Goal: Task Accomplishment & Management: Manage account settings

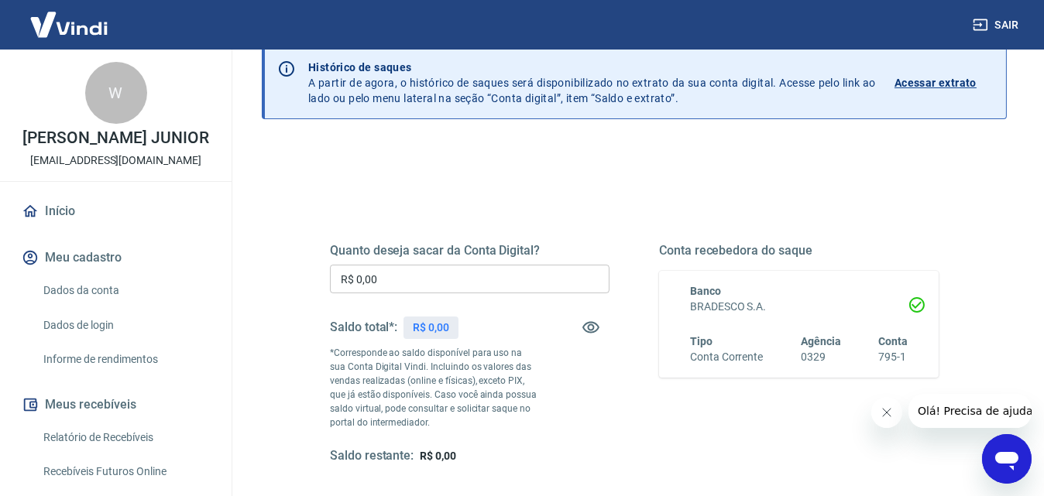
scroll to position [281, 0]
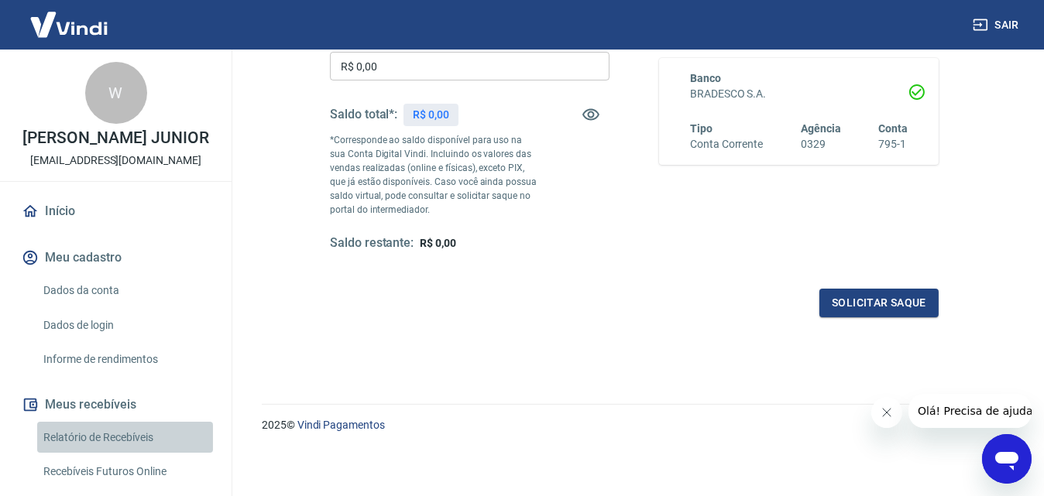
click at [131, 454] on link "Relatório de Recebíveis" at bounding box center [125, 438] width 176 height 32
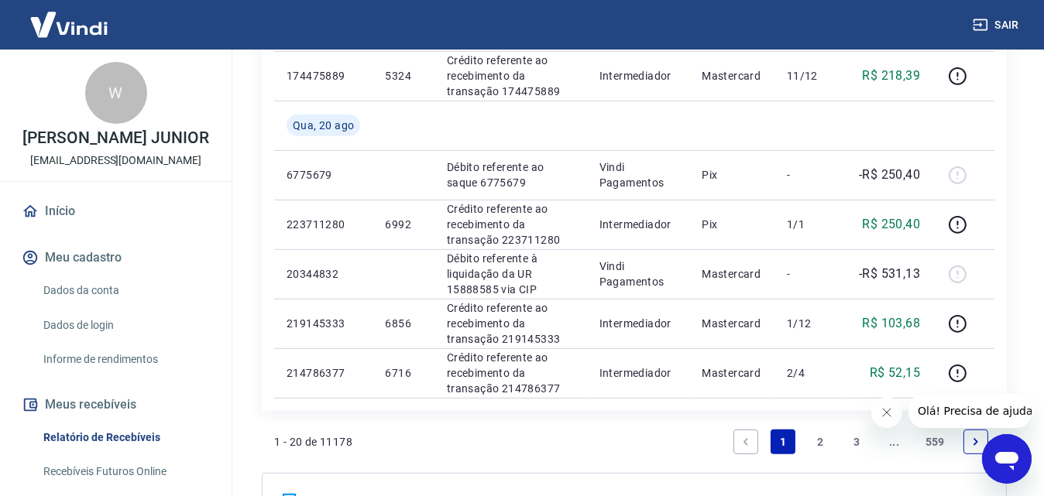
scroll to position [1254, 0]
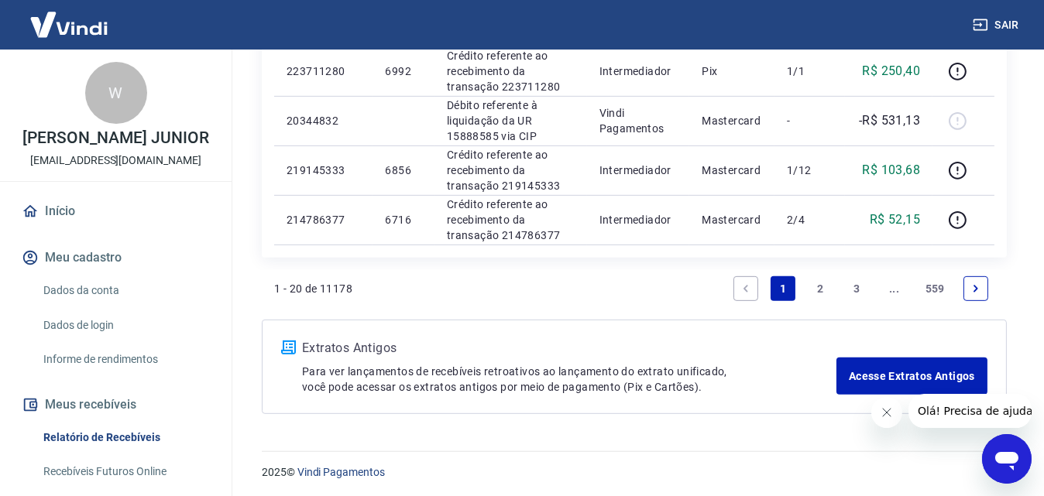
click at [976, 290] on icon "Next page" at bounding box center [975, 288] width 11 height 11
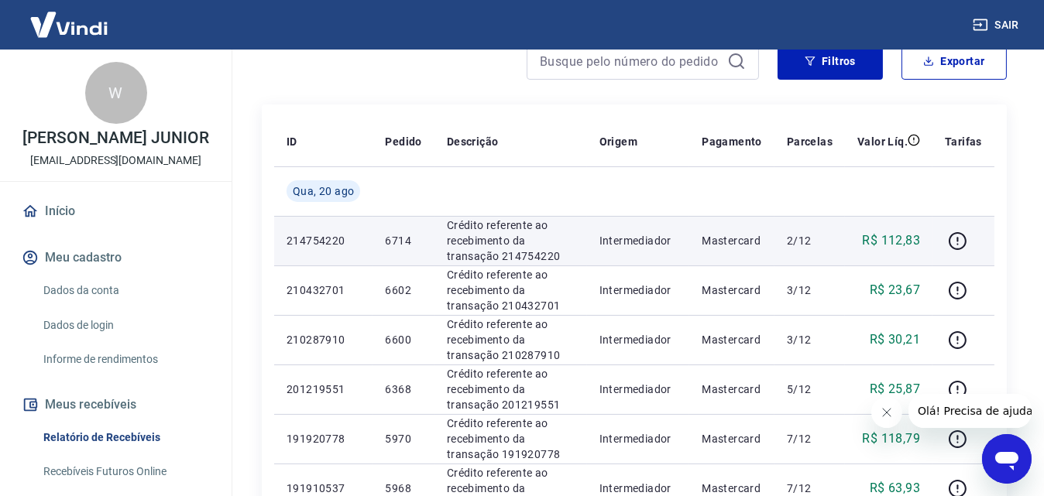
scroll to position [64, 0]
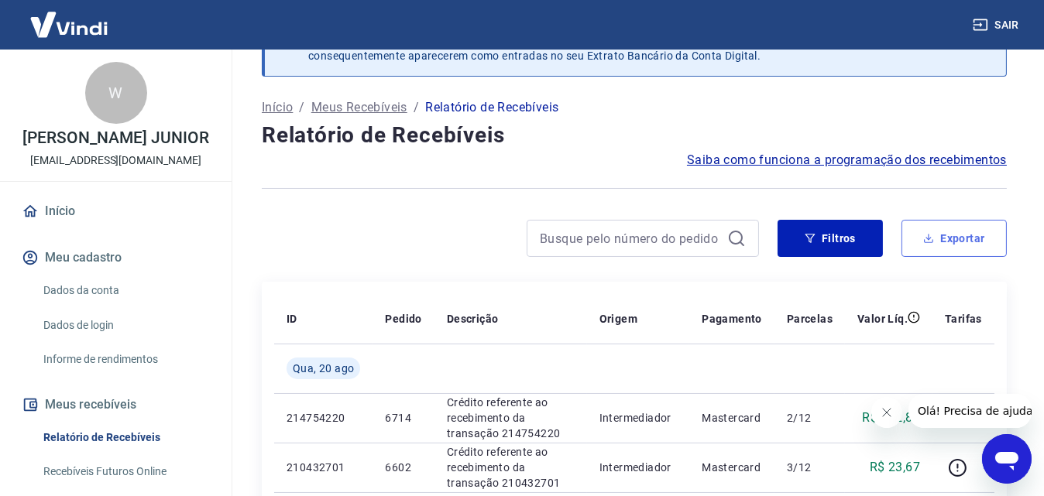
click at [957, 231] on button "Exportar" at bounding box center [953, 238] width 105 height 37
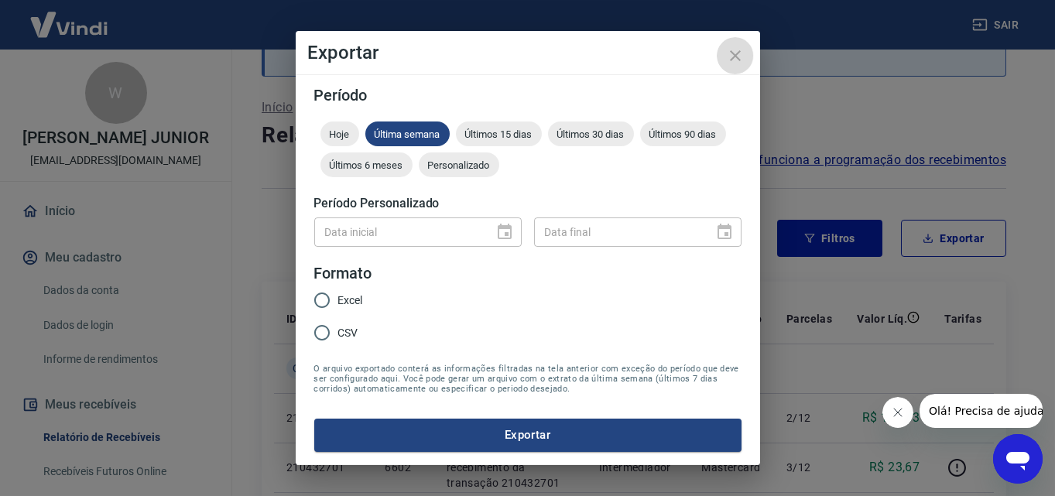
click at [732, 56] on icon "close" at bounding box center [735, 55] width 19 height 19
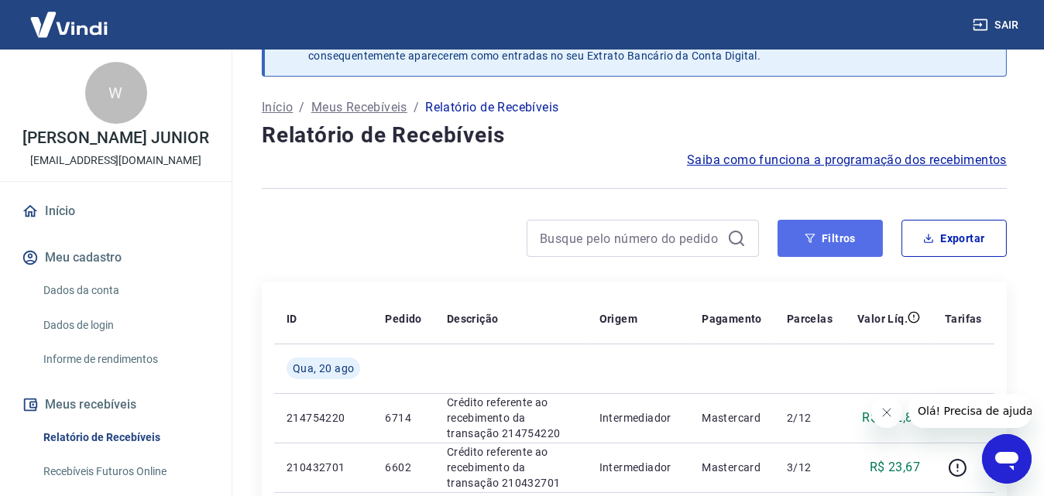
click at [862, 243] on button "Filtros" at bounding box center [829, 238] width 105 height 37
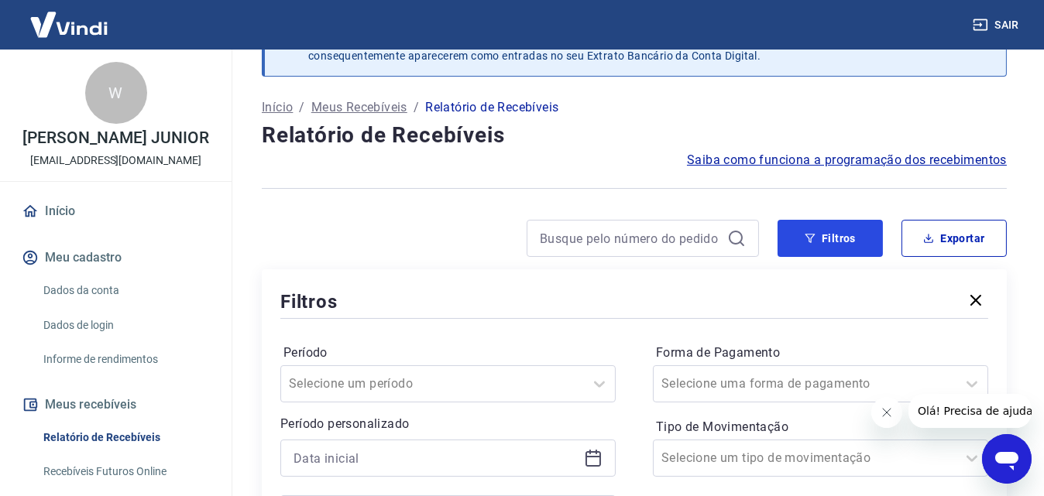
scroll to position [219, 0]
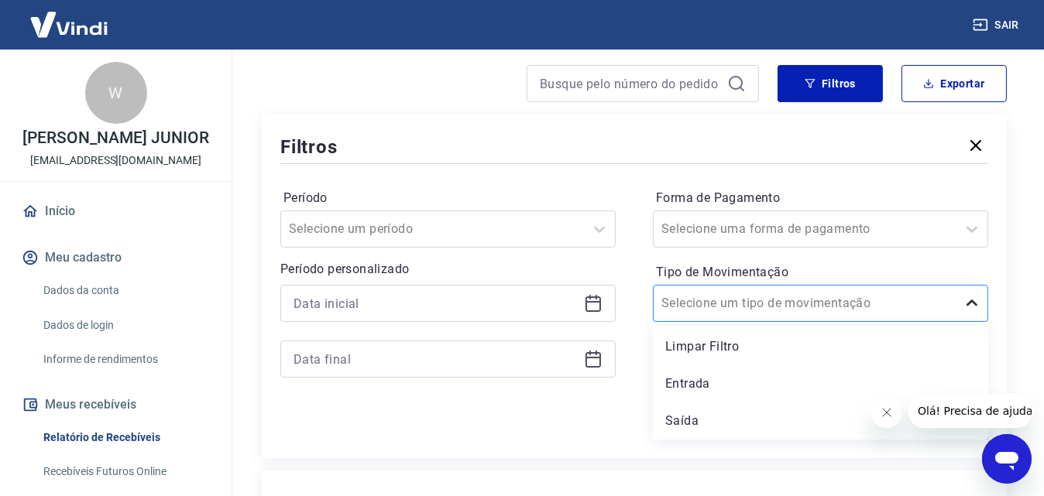
click at [963, 301] on icon at bounding box center [971, 303] width 19 height 19
click at [717, 417] on div "Saída" at bounding box center [820, 421] width 335 height 31
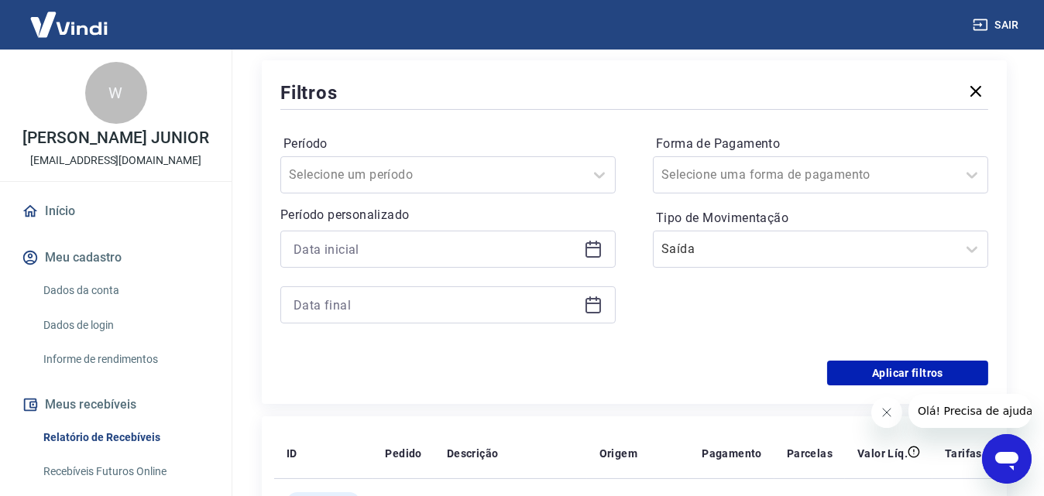
scroll to position [297, 0]
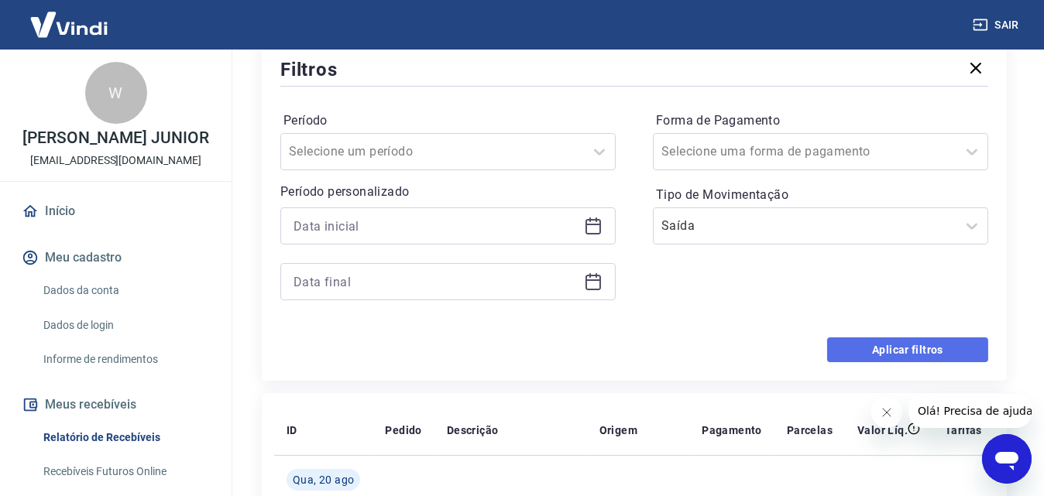
click at [867, 340] on button "Aplicar filtros" at bounding box center [907, 350] width 161 height 25
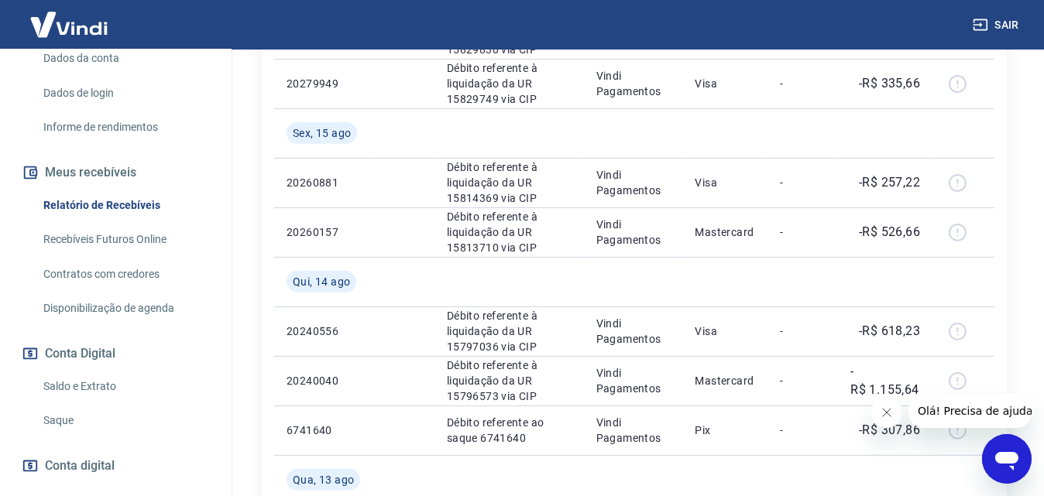
scroll to position [310, 0]
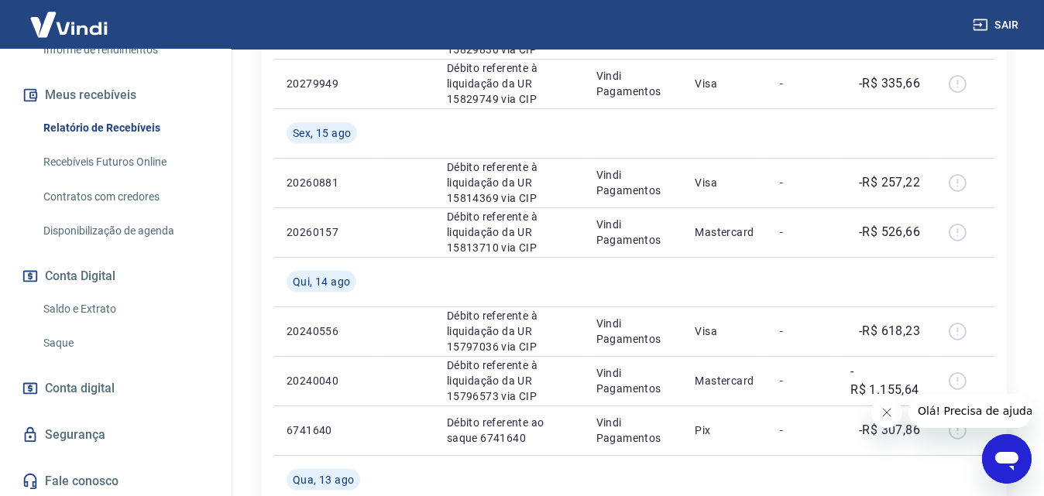
click at [102, 322] on link "Saldo e Extrato" at bounding box center [125, 309] width 176 height 32
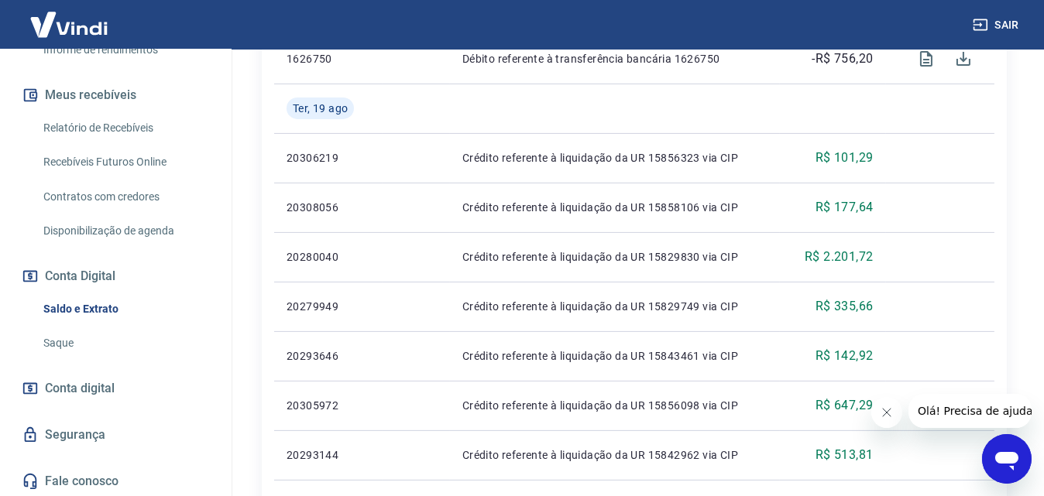
scroll to position [465, 0]
